Goal: Go to known website: Access a specific website the user already knows

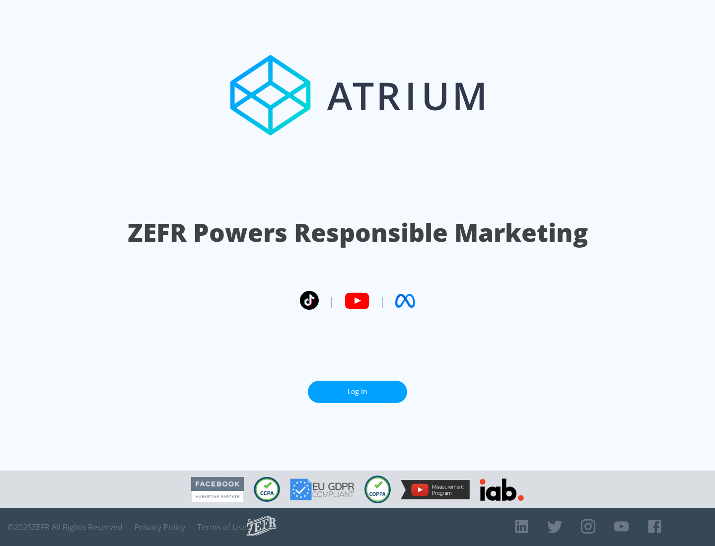
click at [358, 392] on link "Log In" at bounding box center [357, 392] width 99 height 22
